Goal: Navigation & Orientation: Find specific page/section

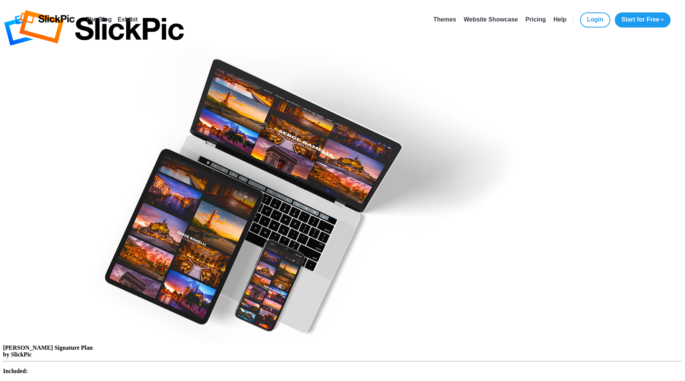
type input "[EMAIL_ADDRESS][DOMAIN_NAME]"
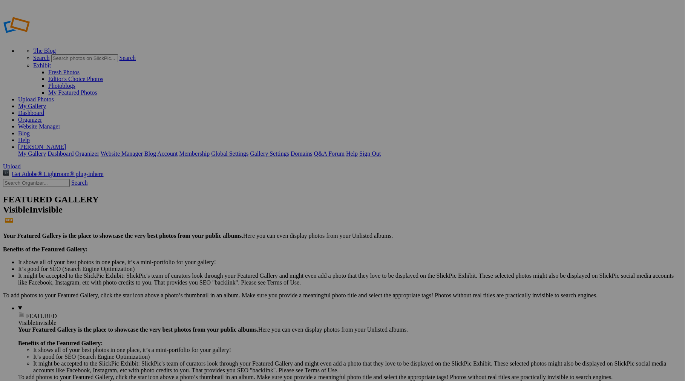
click at [60, 123] on link "Website Manager" at bounding box center [39, 126] width 42 height 6
